Goal: Find specific page/section: Find specific page/section

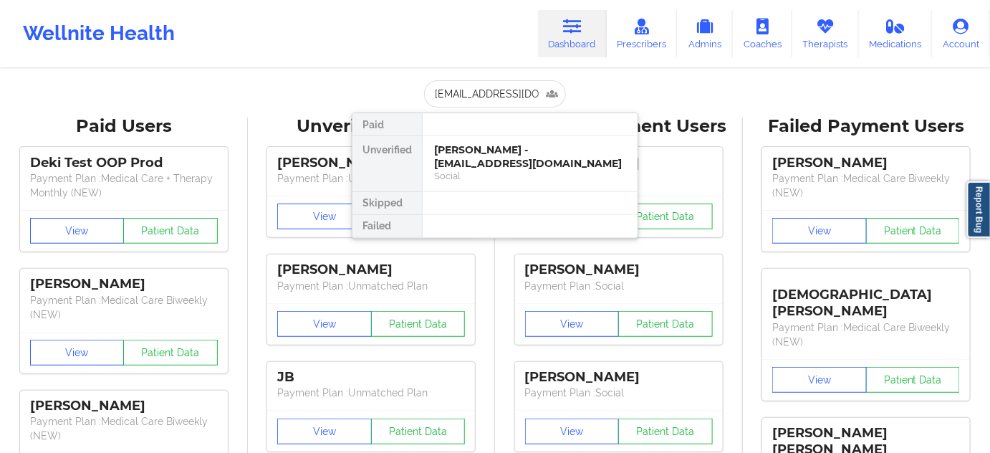
click at [473, 168] on div "[PERSON_NAME] - [EMAIL_ADDRESS][DOMAIN_NAME]" at bounding box center [530, 156] width 192 height 27
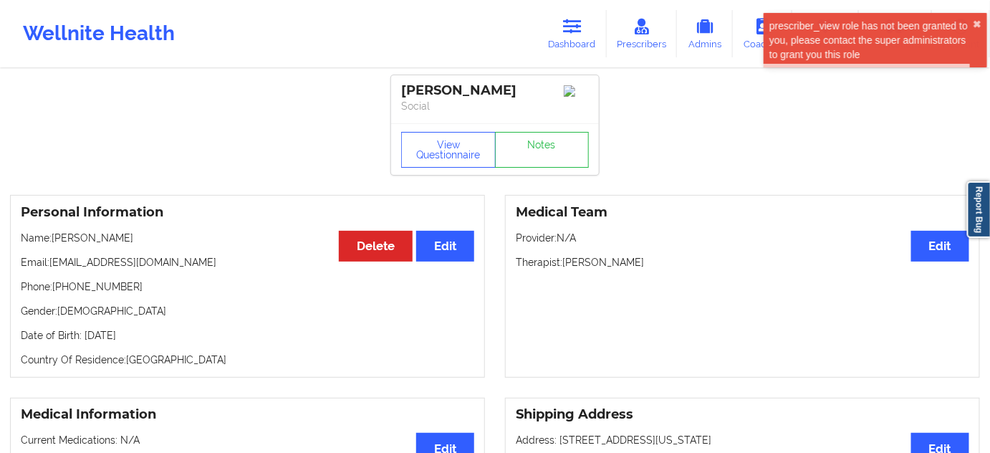
click at [484, 89] on div "[PERSON_NAME]" at bounding box center [495, 90] width 188 height 16
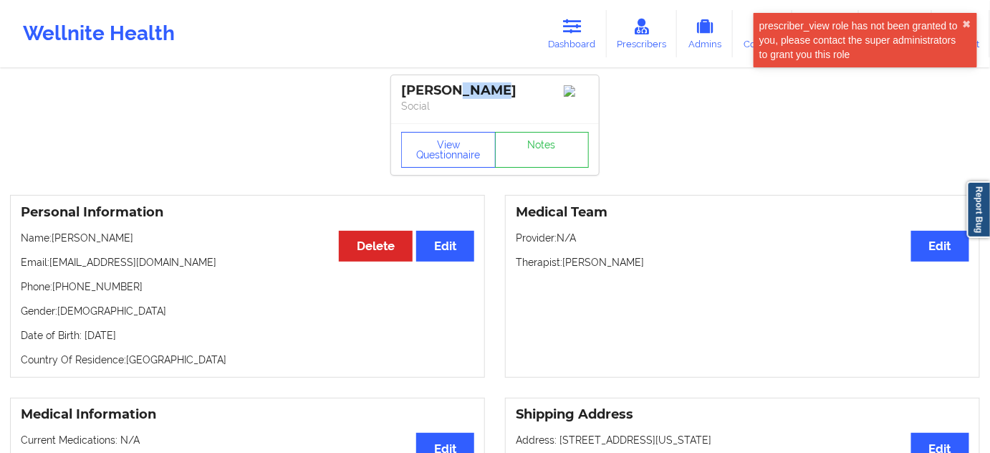
copy div "[PERSON_NAME]"
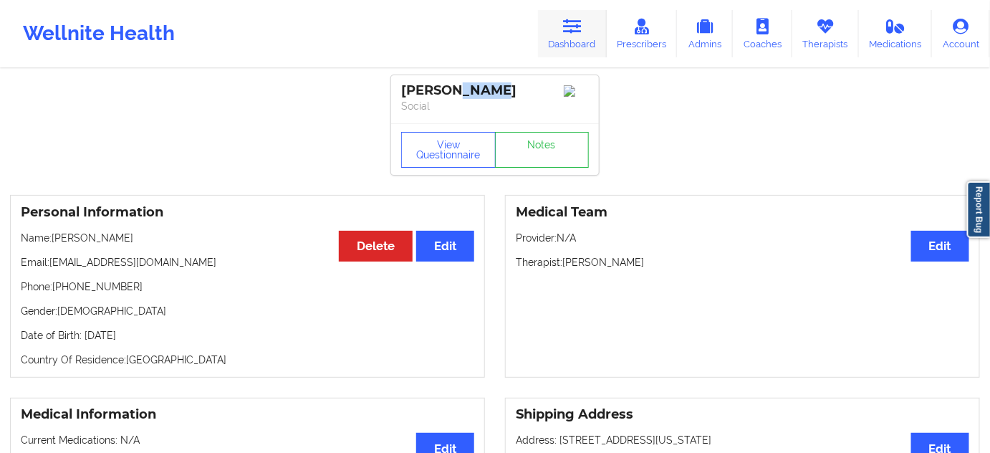
click at [577, 26] on icon at bounding box center [572, 27] width 19 height 16
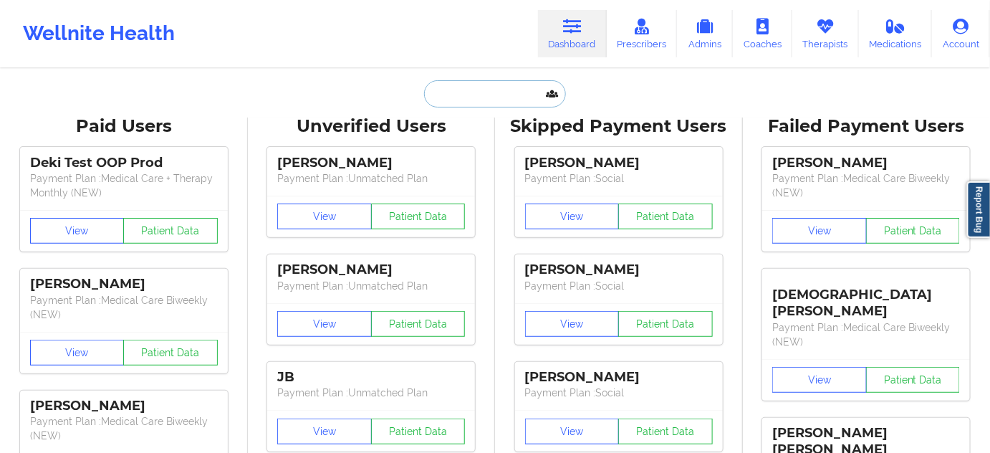
click at [501, 95] on input "text" at bounding box center [495, 93] width 142 height 27
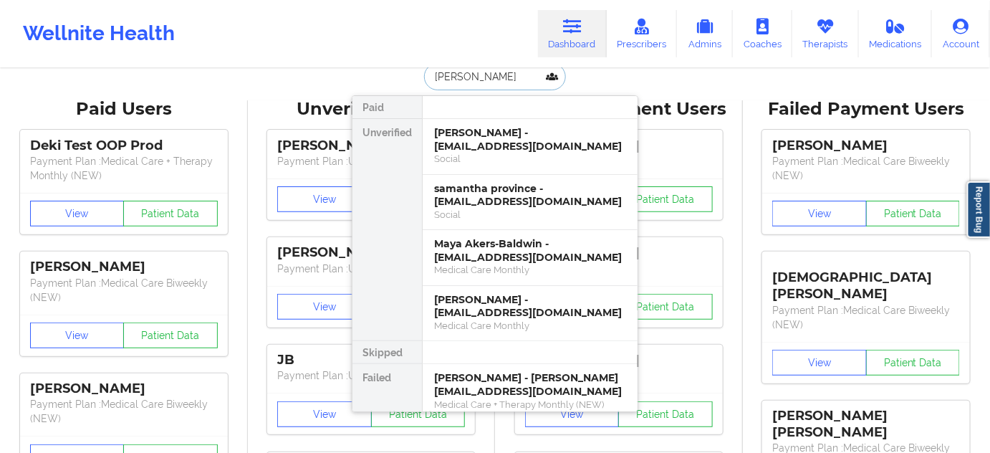
scroll to position [87, 0]
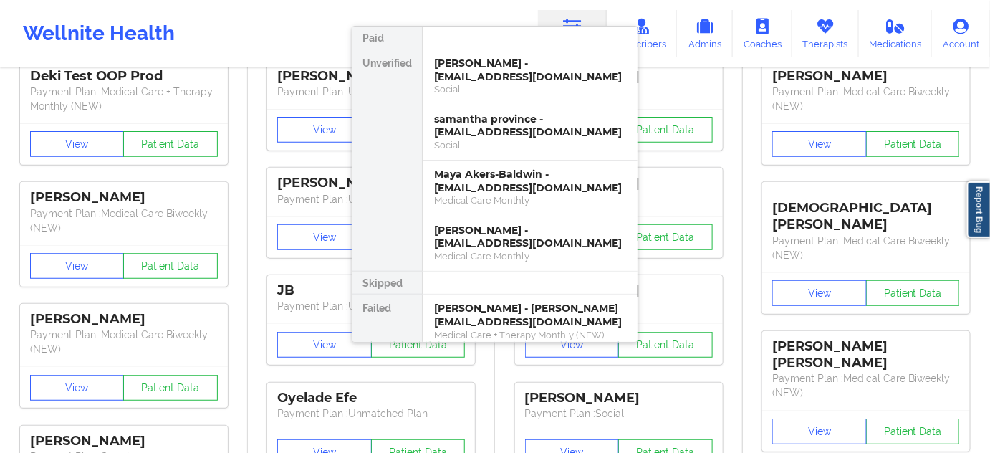
type input "[PERSON_NAME]"
click at [513, 309] on div "[PERSON_NAME] - [PERSON_NAME][EMAIL_ADDRESS][DOMAIN_NAME]" at bounding box center [530, 315] width 192 height 27
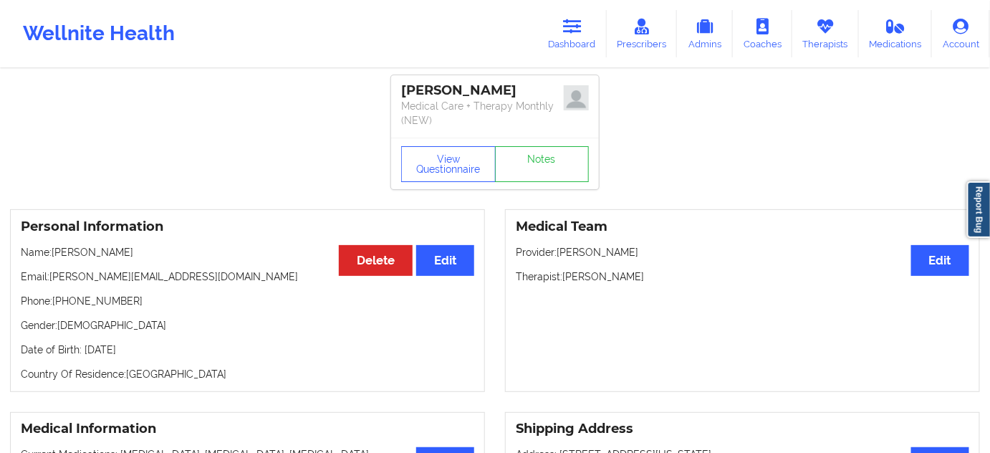
click at [464, 85] on div "[PERSON_NAME]" at bounding box center [495, 90] width 188 height 16
copy div "[PERSON_NAME]"
drag, startPoint x: 52, startPoint y: 272, endPoint x: 160, endPoint y: 276, distance: 108.9
click at [160, 276] on p "Email: [PERSON_NAME][EMAIL_ADDRESS][DOMAIN_NAME]" at bounding box center [247, 276] width 453 height 14
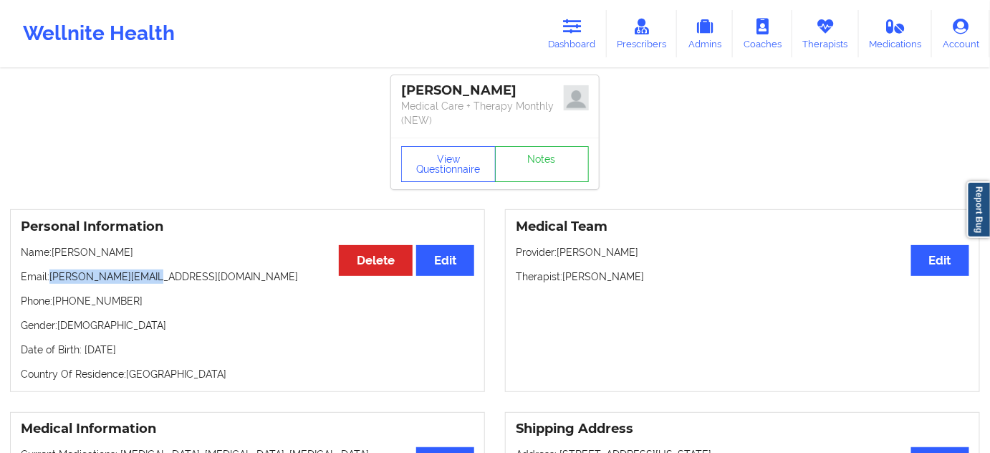
copy p "[PERSON_NAME][EMAIL_ADDRESS][DOMAIN_NAME]"
drag, startPoint x: 398, startPoint y: 82, endPoint x: 486, endPoint y: 76, distance: 89.0
click at [486, 76] on div "[PERSON_NAME] Medical Care + Therapy Monthly (NEW)" at bounding box center [495, 106] width 208 height 62
copy div "[PERSON_NAME]"
click at [559, 30] on link "Dashboard" at bounding box center [572, 33] width 69 height 47
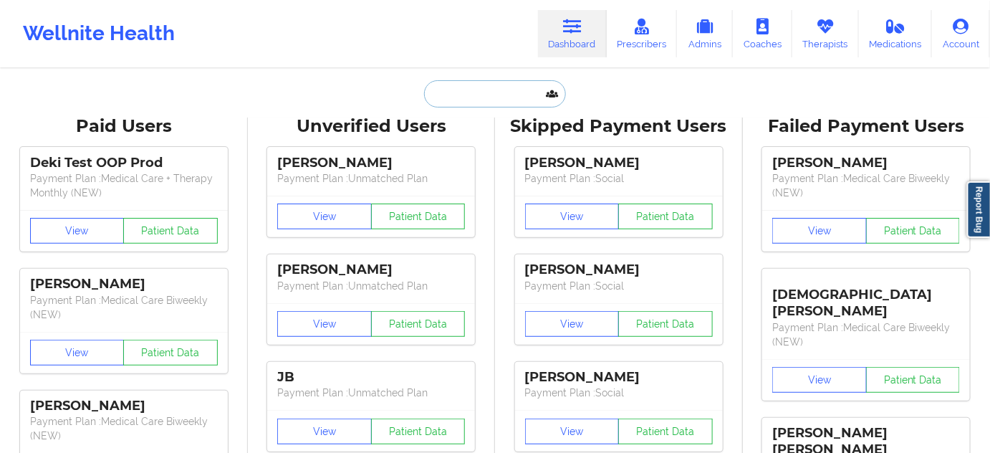
click at [537, 97] on input "text" at bounding box center [495, 93] width 142 height 27
paste input "[EMAIL_ADDRESS][DOMAIN_NAME]"
type input "[EMAIL_ADDRESS][DOMAIN_NAME]"
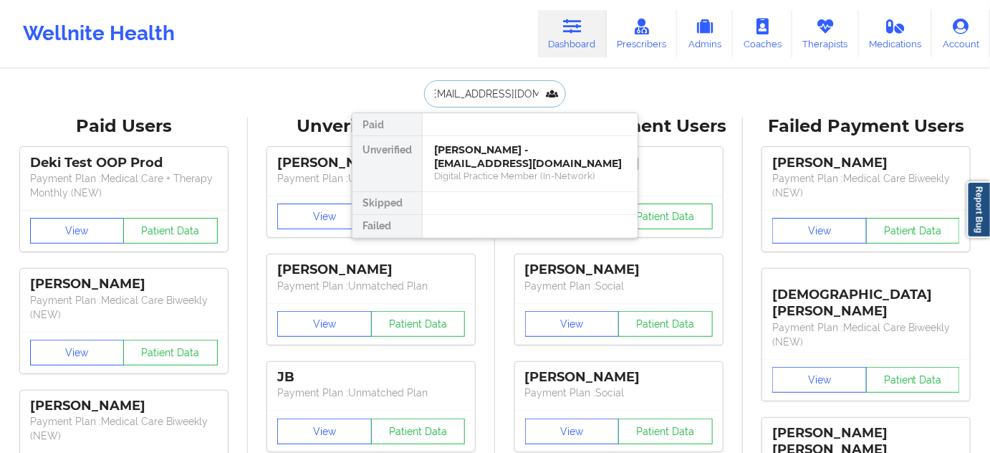
click at [479, 154] on div "[PERSON_NAME] - [EMAIL_ADDRESS][DOMAIN_NAME]" at bounding box center [530, 156] width 192 height 27
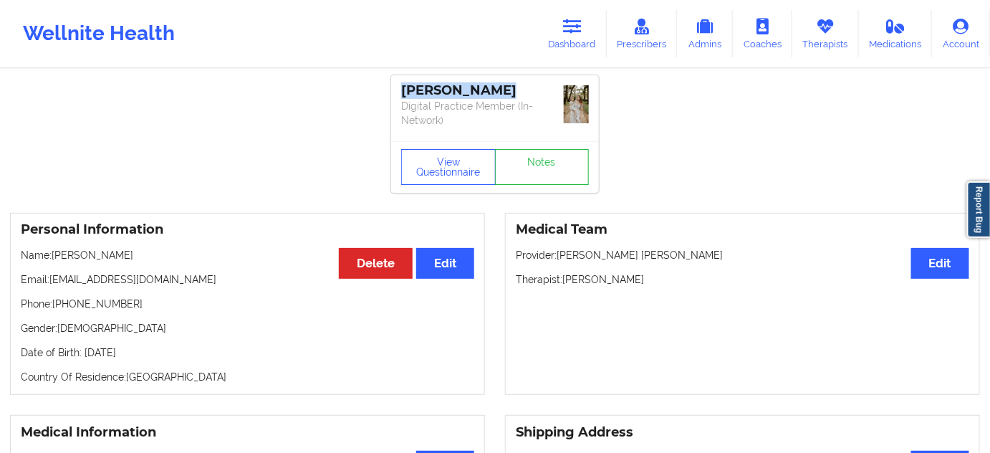
drag, startPoint x: 399, startPoint y: 85, endPoint x: 508, endPoint y: 74, distance: 109.5
copy div "[PERSON_NAME]"
click at [579, 13] on link "Dashboard" at bounding box center [572, 33] width 69 height 47
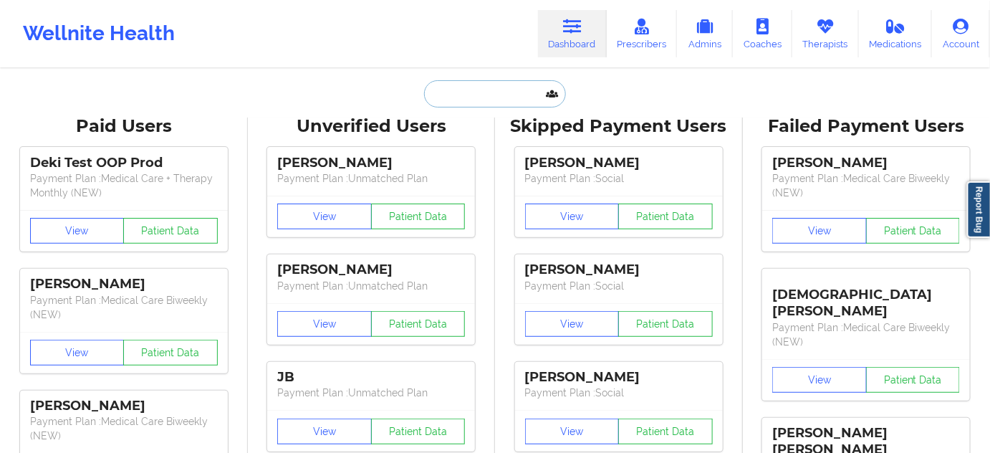
click at [491, 105] on input "text" at bounding box center [495, 93] width 142 height 27
paste input "13529106810"
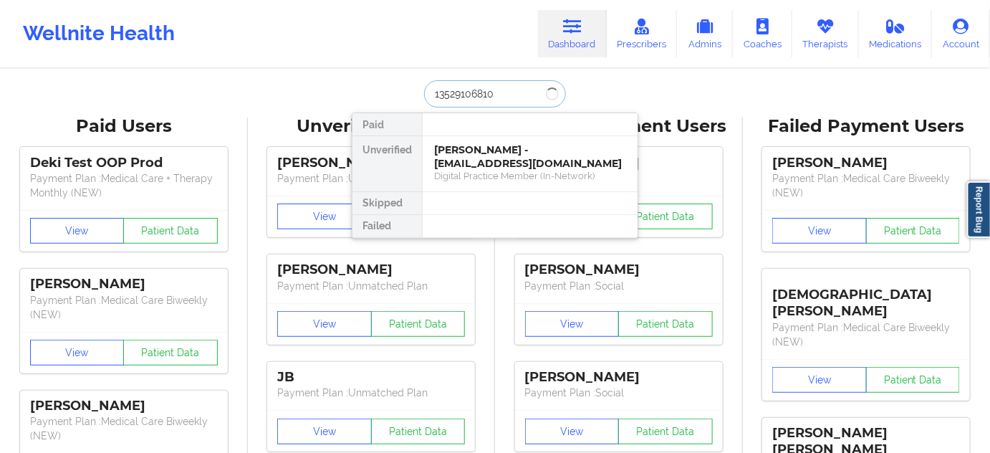
click at [437, 93] on input "13529106810" at bounding box center [495, 93] width 142 height 27
click at [437, 93] on input "3529106810" at bounding box center [495, 93] width 142 height 27
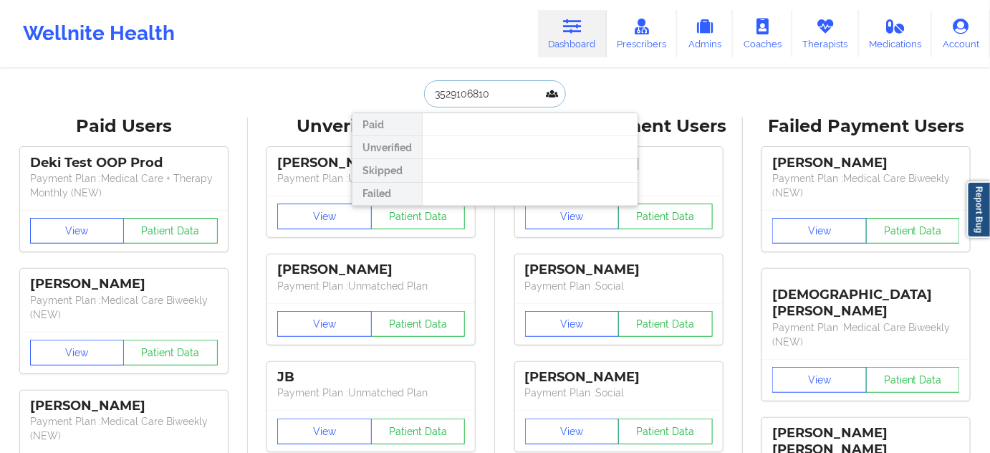
paste input "[PERSON_NAME] SIERRA"
click at [474, 89] on input "[PERSON_NAME] SIERRA" at bounding box center [495, 93] width 142 height 27
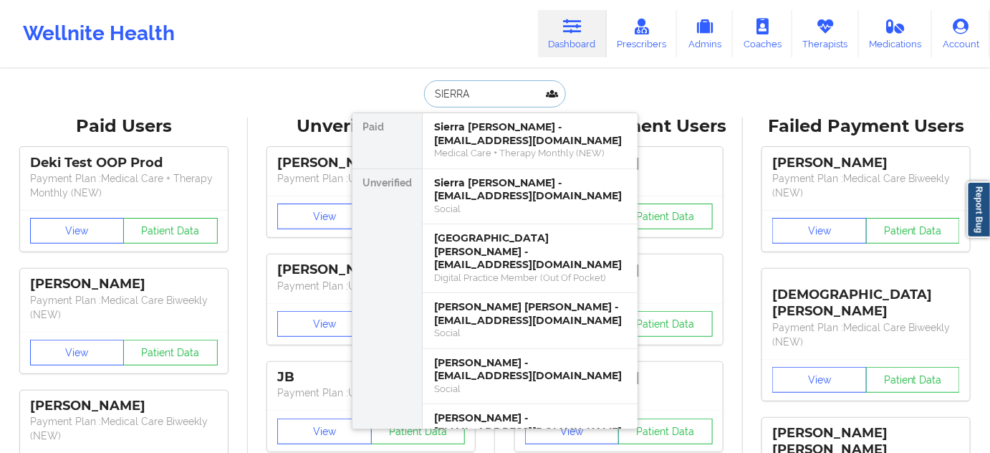
type input "SIERRA"
click at [502, 144] on div "Sierra [PERSON_NAME] - [EMAIL_ADDRESS][DOMAIN_NAME]" at bounding box center [530, 133] width 192 height 27
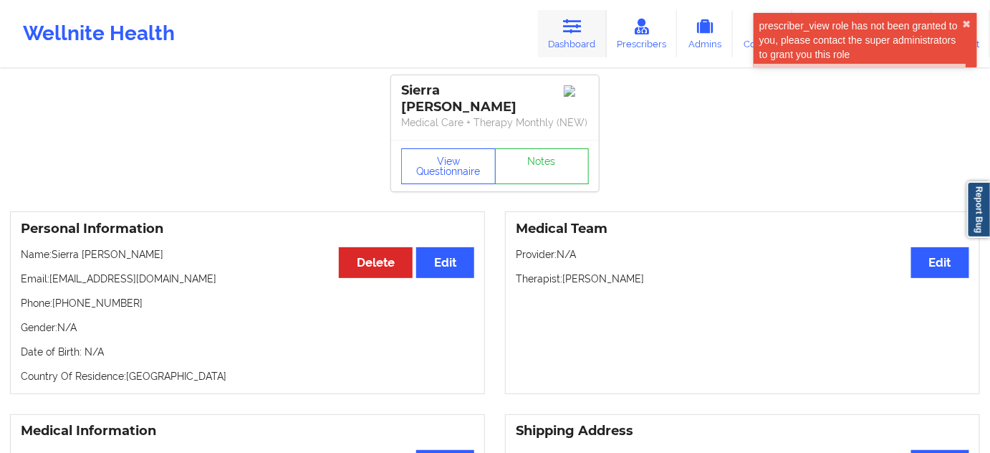
click at [576, 51] on link "Dashboard" at bounding box center [572, 33] width 69 height 47
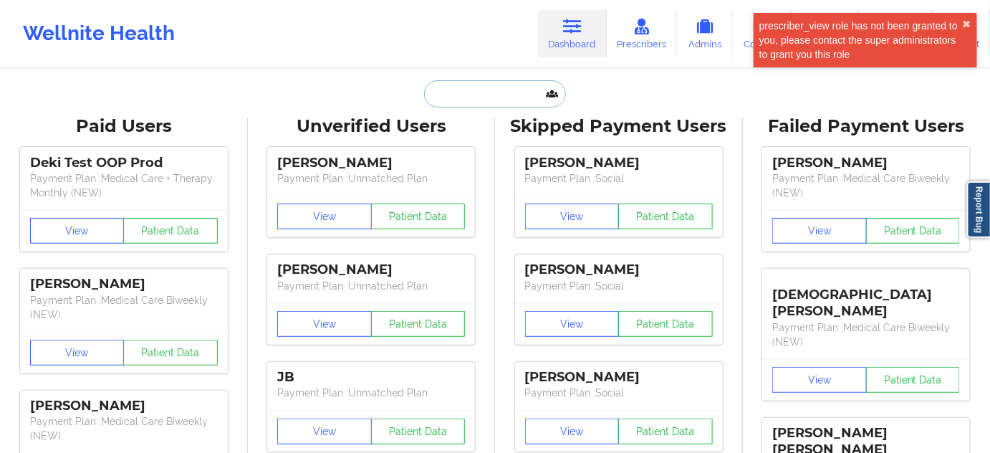
click at [493, 96] on input "text" at bounding box center [495, 93] width 142 height 27
paste input "[PERSON_NAME]"
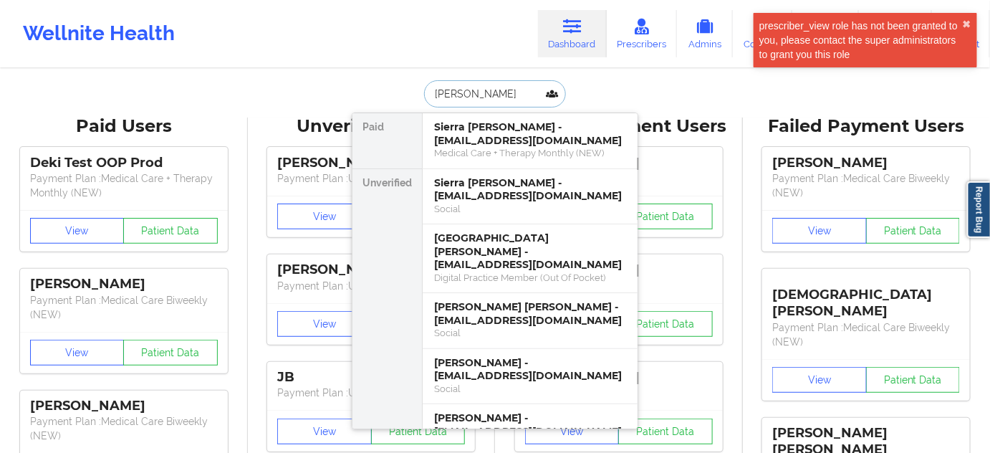
scroll to position [0, 1]
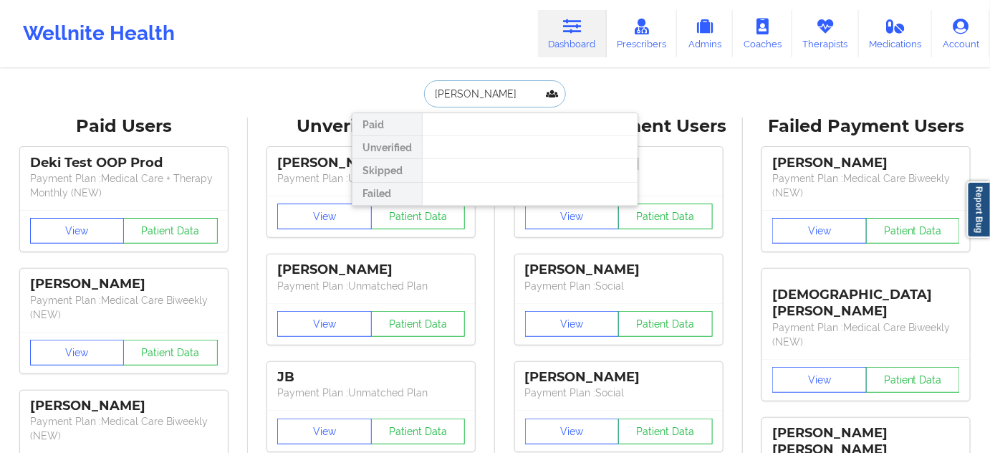
click at [469, 90] on input "[PERSON_NAME]" at bounding box center [495, 93] width 142 height 27
click at [496, 93] on input "[PERSON_NAME]" at bounding box center [495, 93] width 142 height 27
click at [431, 95] on input "[PERSON_NAME]" at bounding box center [495, 93] width 142 height 27
click at [460, 92] on input "[PERSON_NAME]" at bounding box center [495, 93] width 142 height 27
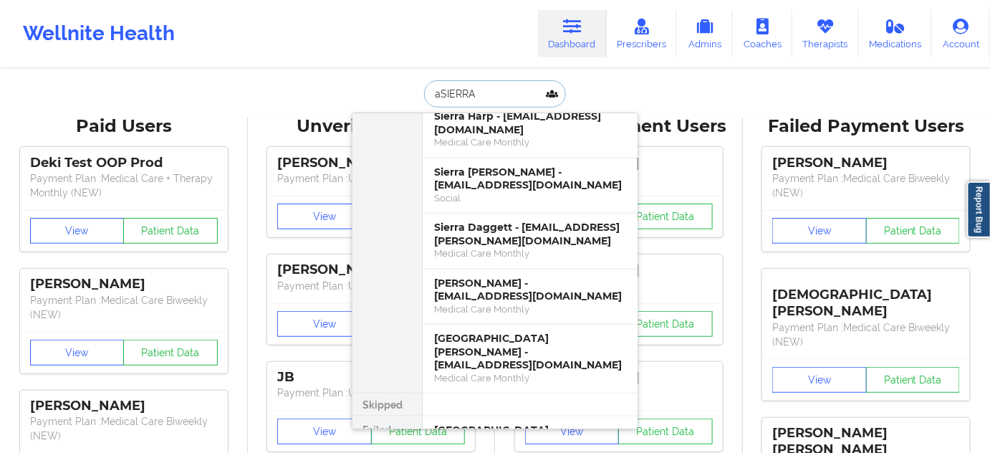
paste input "[PERSON_NAME] SIERRA"
paste input "[PERSON_NAME]"
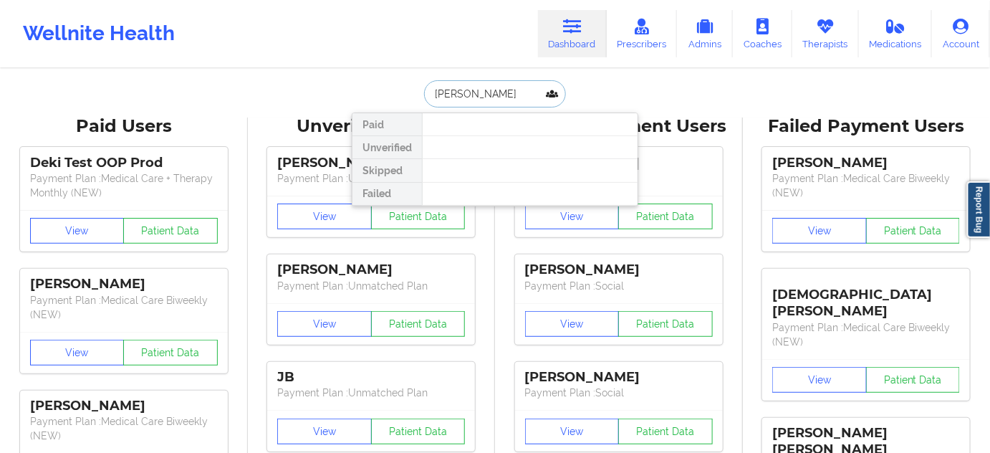
paste input "[PERSON_NAME]"
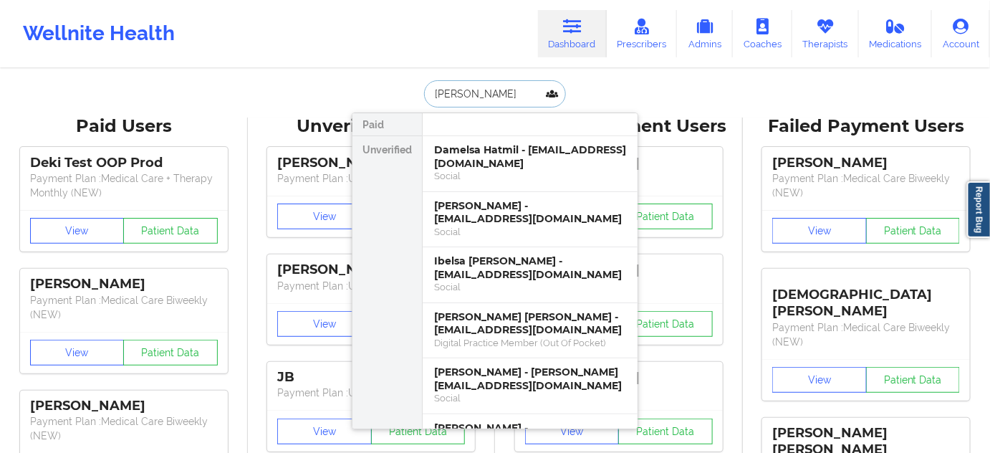
paste input "[PERSON_NAME] SIERRA"
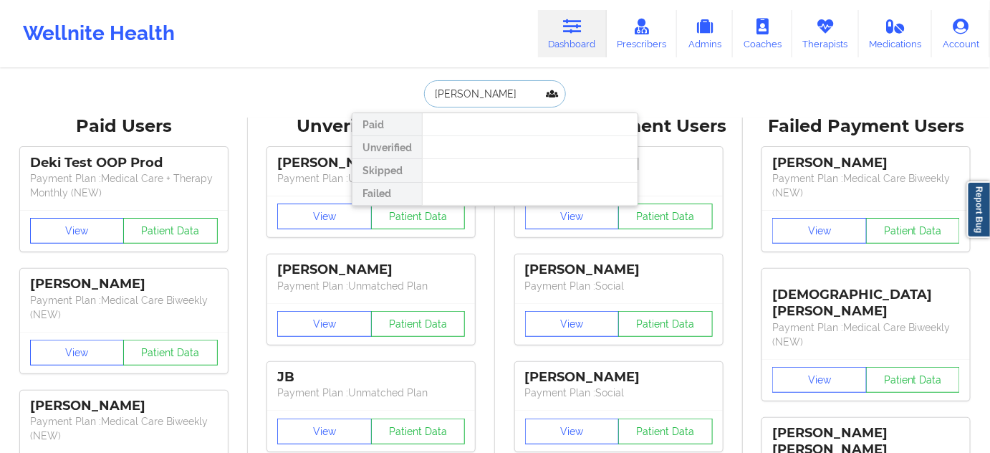
click at [494, 93] on input "[PERSON_NAME]" at bounding box center [495, 93] width 142 height 27
click at [463, 91] on input "[PERSON_NAME]" at bounding box center [495, 93] width 142 height 27
type input "[PERSON_NAME]"
